Goal: Complete application form

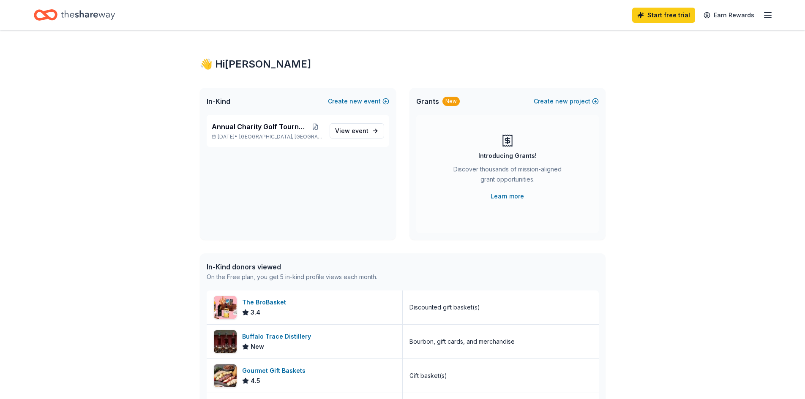
click at [768, 14] on icon "button" at bounding box center [768, 15] width 10 height 10
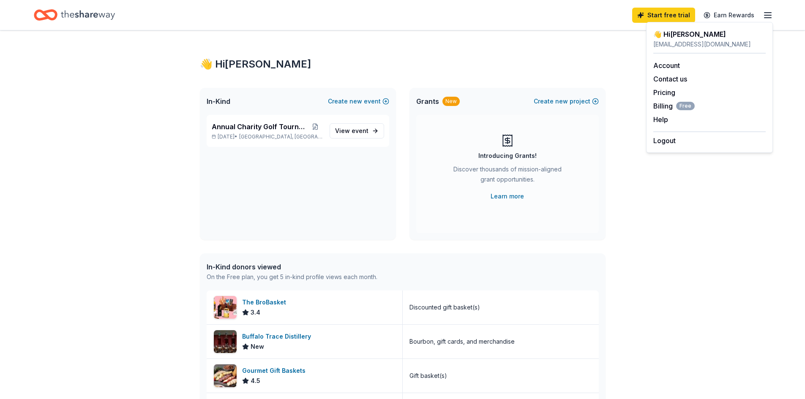
click at [684, 289] on div "👋 Hi Stuart In-Kind Create new event Annual Charity Golf Tournament Oct 17, 202…" at bounding box center [402, 325] width 805 height 590
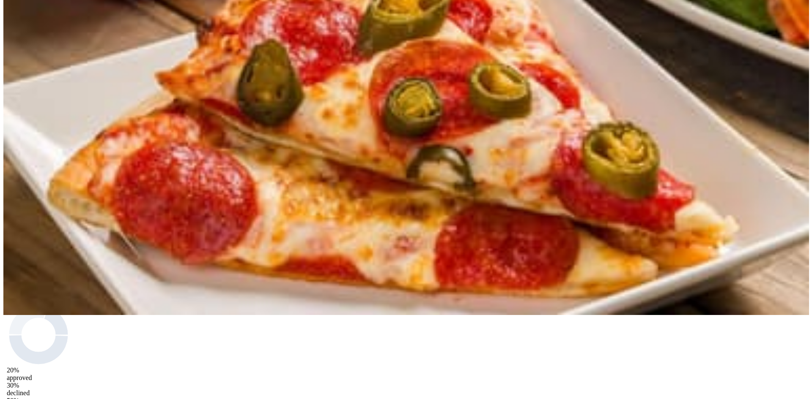
scroll to position [85, 0]
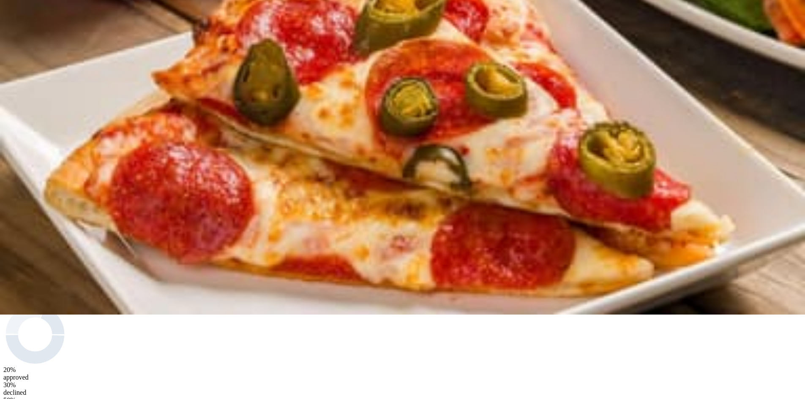
click at [24, 247] on button "Apply" at bounding box center [13, 251] width 21 height 9
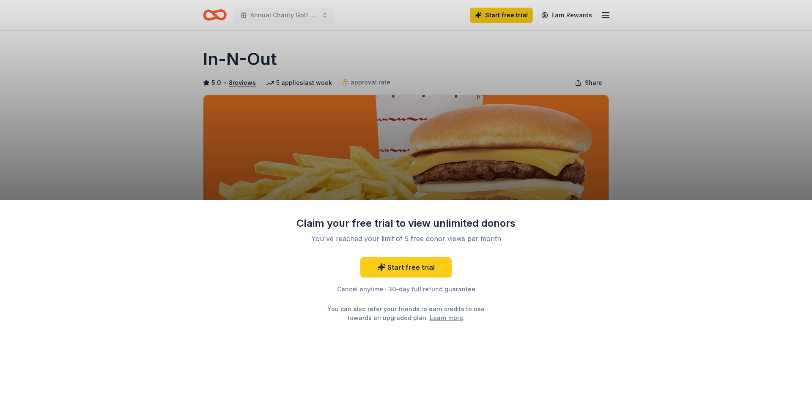
drag, startPoint x: 798, startPoint y: 80, endPoint x: 786, endPoint y: 88, distance: 14.3
click at [797, 81] on div "Claim your free trial to view unlimited donors You've reached your limit of 5 f…" at bounding box center [406, 199] width 812 height 399
drag, startPoint x: 729, startPoint y: 89, endPoint x: 724, endPoint y: 91, distance: 5.3
click at [726, 91] on div "Claim your free trial to view unlimited donors You've reached your limit of 5 f…" at bounding box center [406, 199] width 812 height 399
drag, startPoint x: 673, startPoint y: 101, endPoint x: 669, endPoint y: 106, distance: 5.7
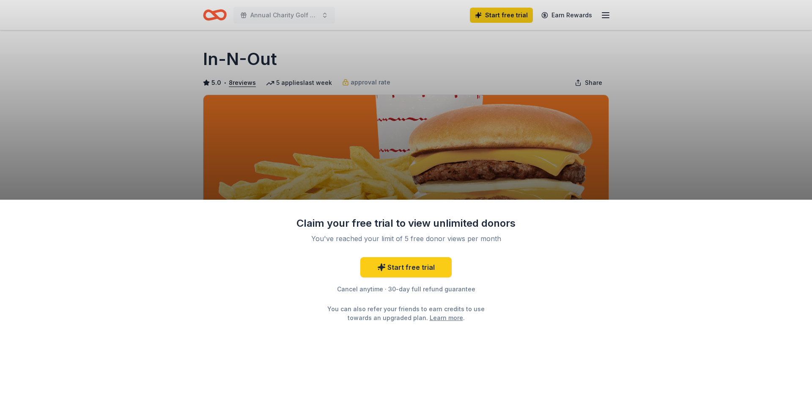
click at [670, 105] on div "Claim your free trial to view unlimited donors You've reached your limit of 5 f…" at bounding box center [406, 199] width 812 height 399
